Goal: Task Accomplishment & Management: Complete application form

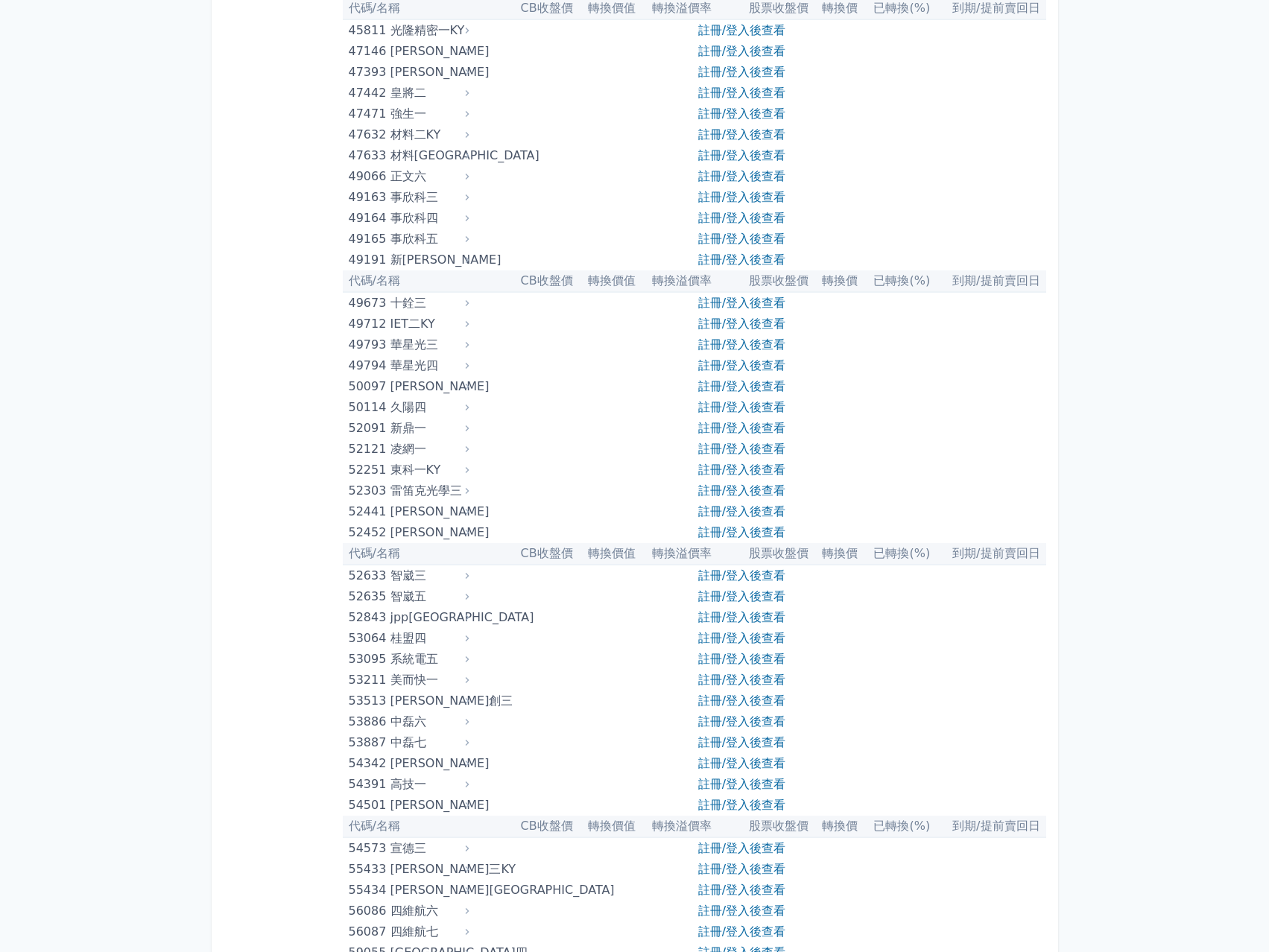
drag, startPoint x: 253, startPoint y: 512, endPoint x: 255, endPoint y: 871, distance: 359.0
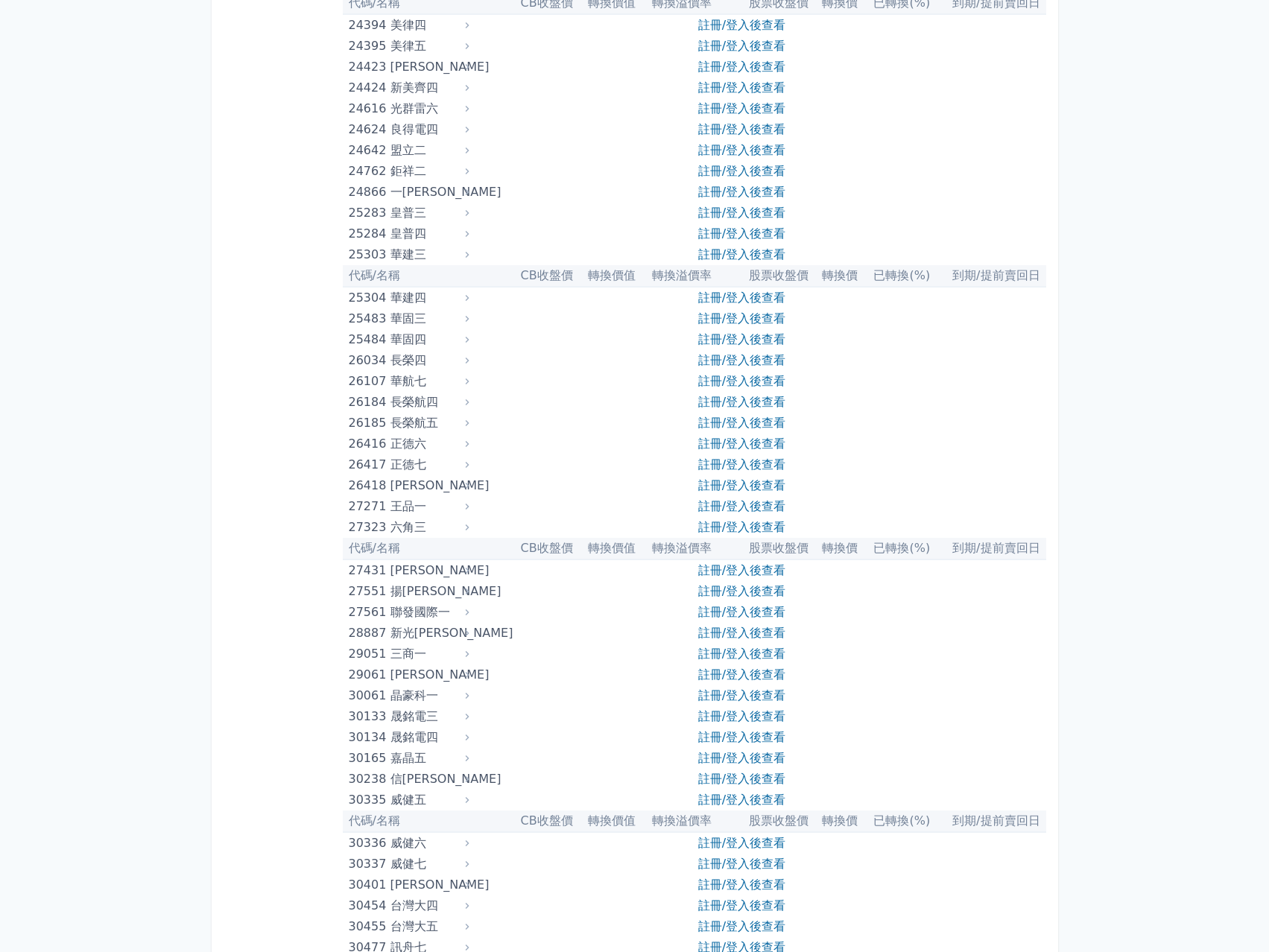
scroll to position [1575, 0]
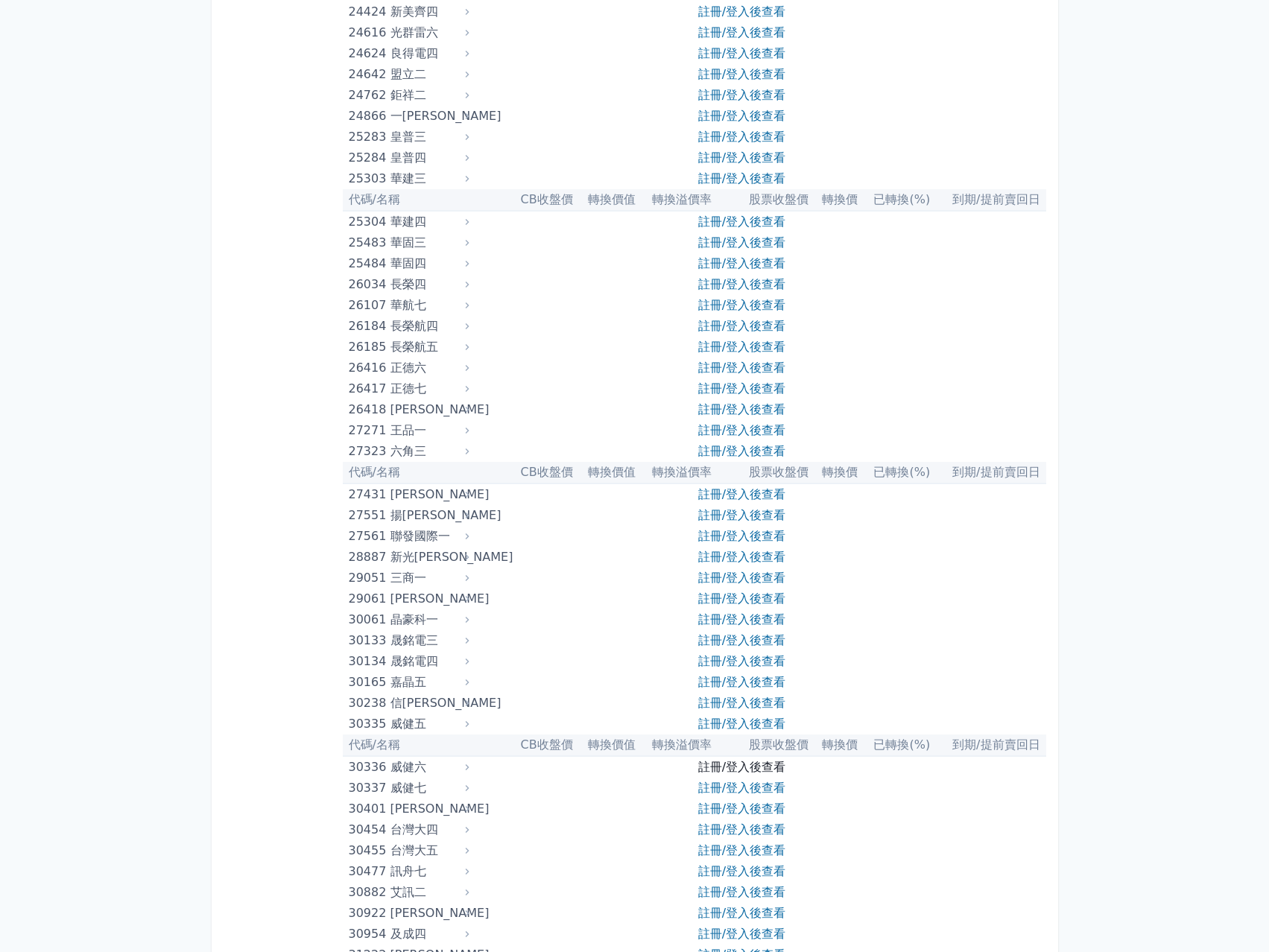
click at [763, 774] on link "註冊/登入後查看" at bounding box center [741, 767] width 87 height 14
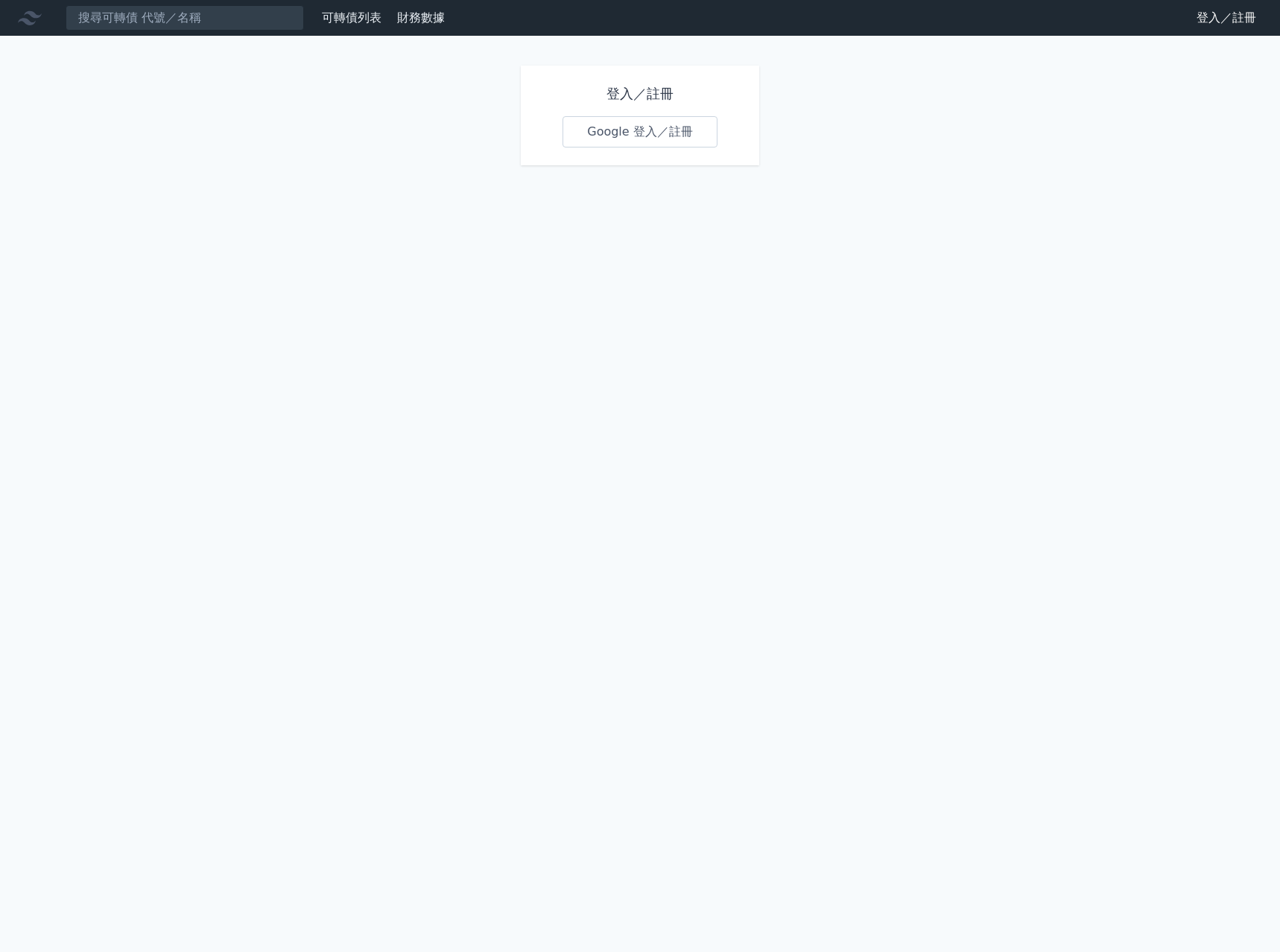
click at [672, 120] on link "Google 登入／註冊" at bounding box center [640, 132] width 155 height 31
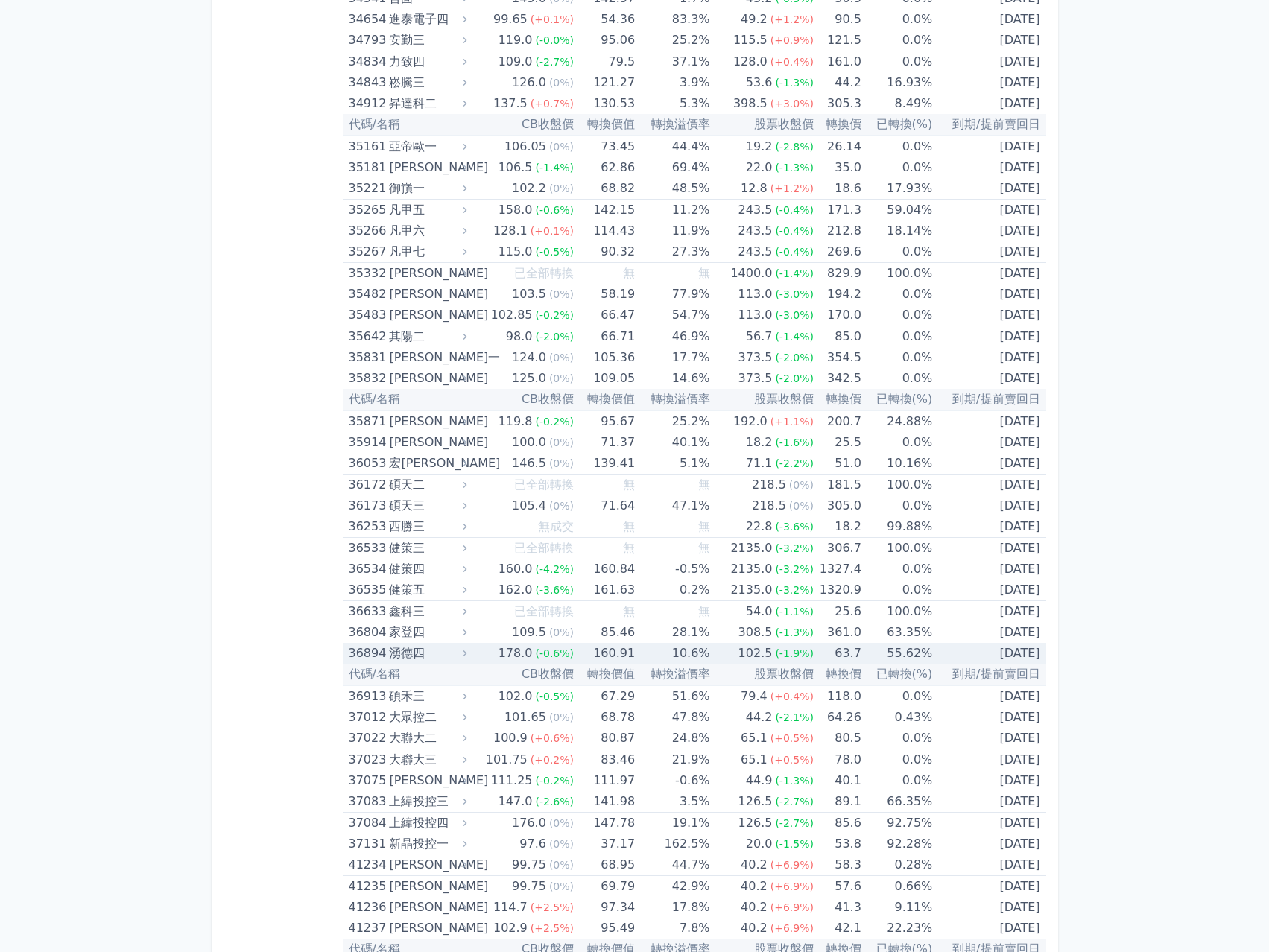
scroll to position [3129, 0]
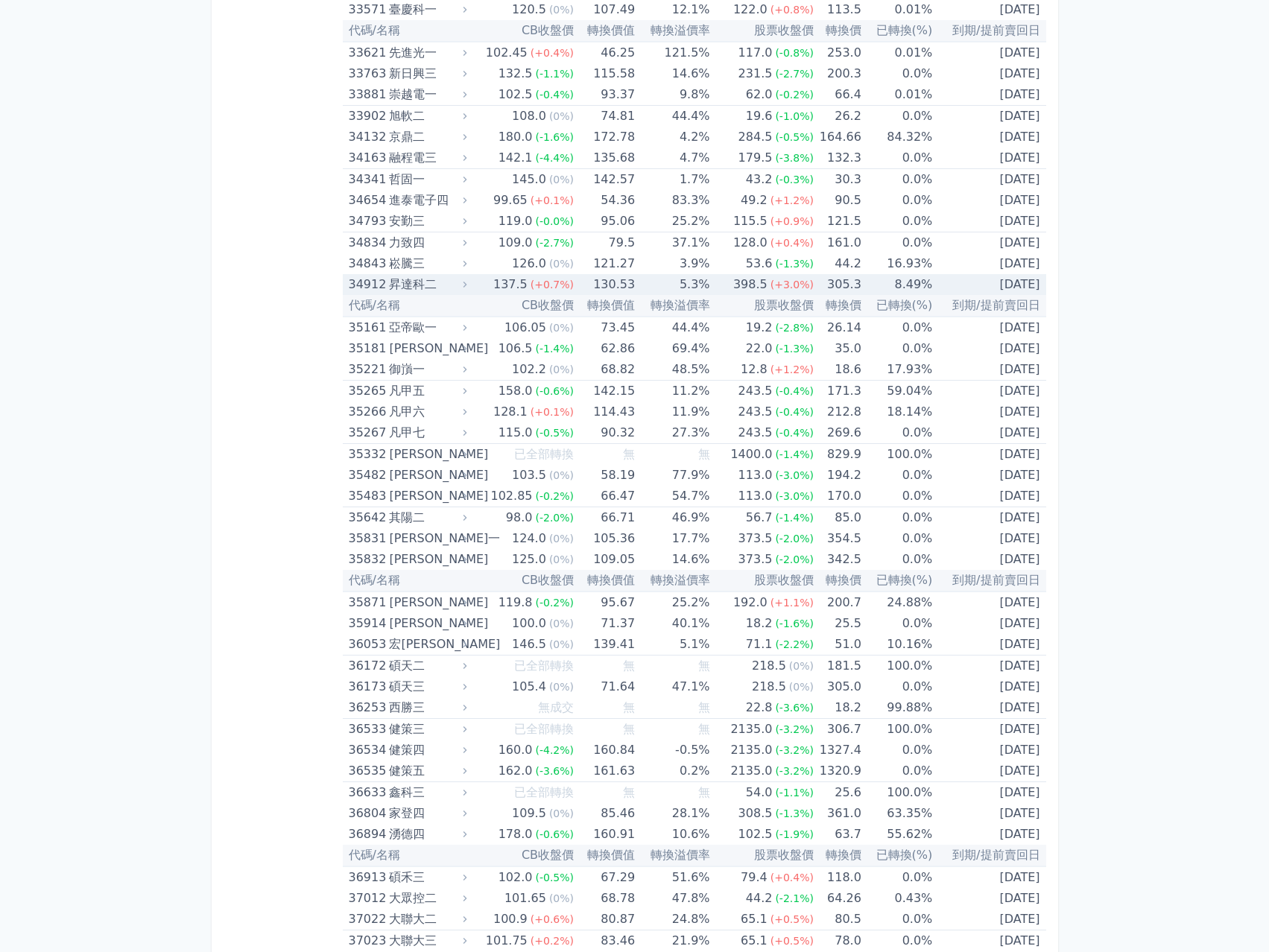
click at [417, 283] on div "昇達科二" at bounding box center [427, 284] width 75 height 21
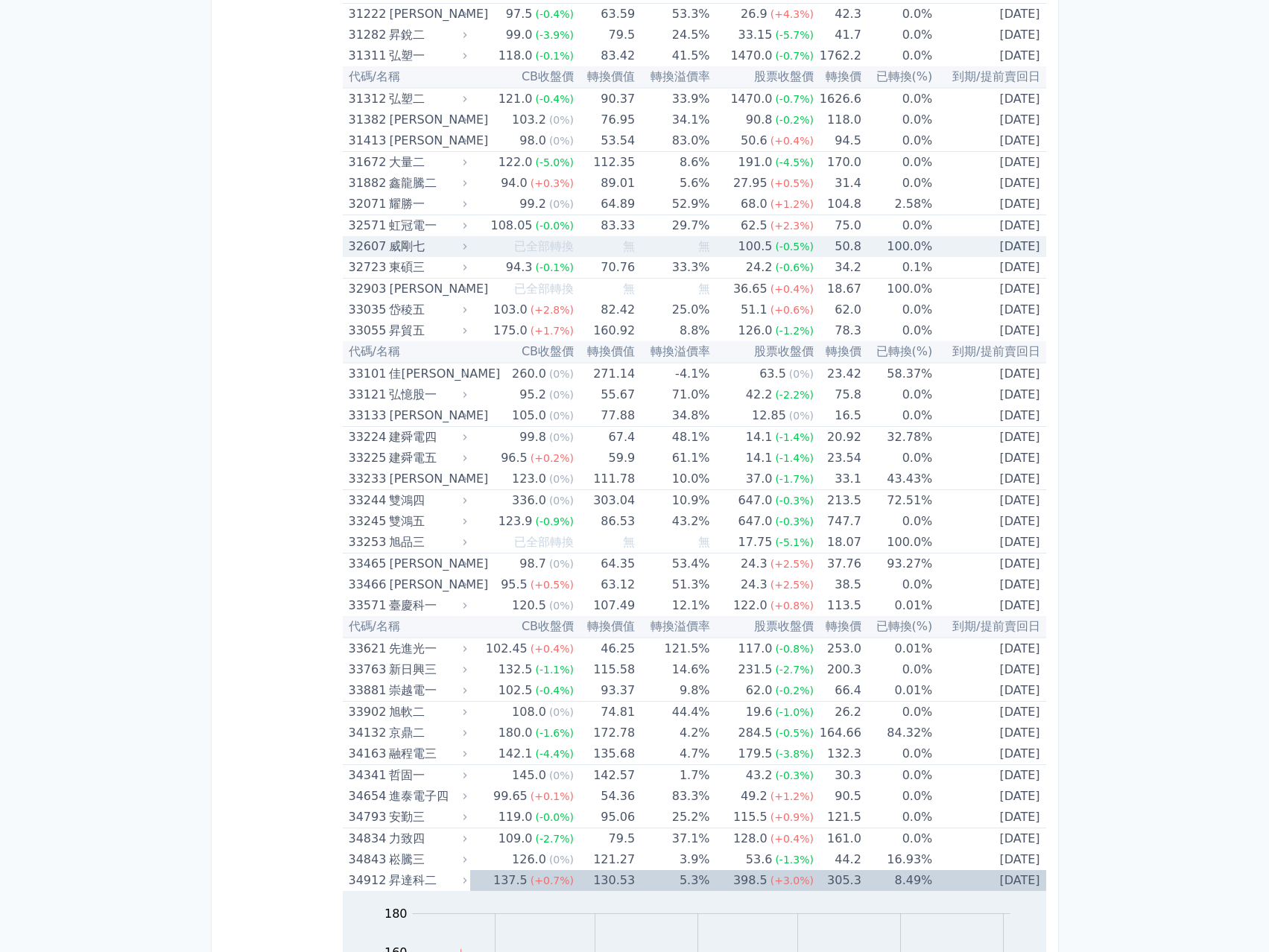
scroll to position [2607, 0]
